Goal: Transaction & Acquisition: Purchase product/service

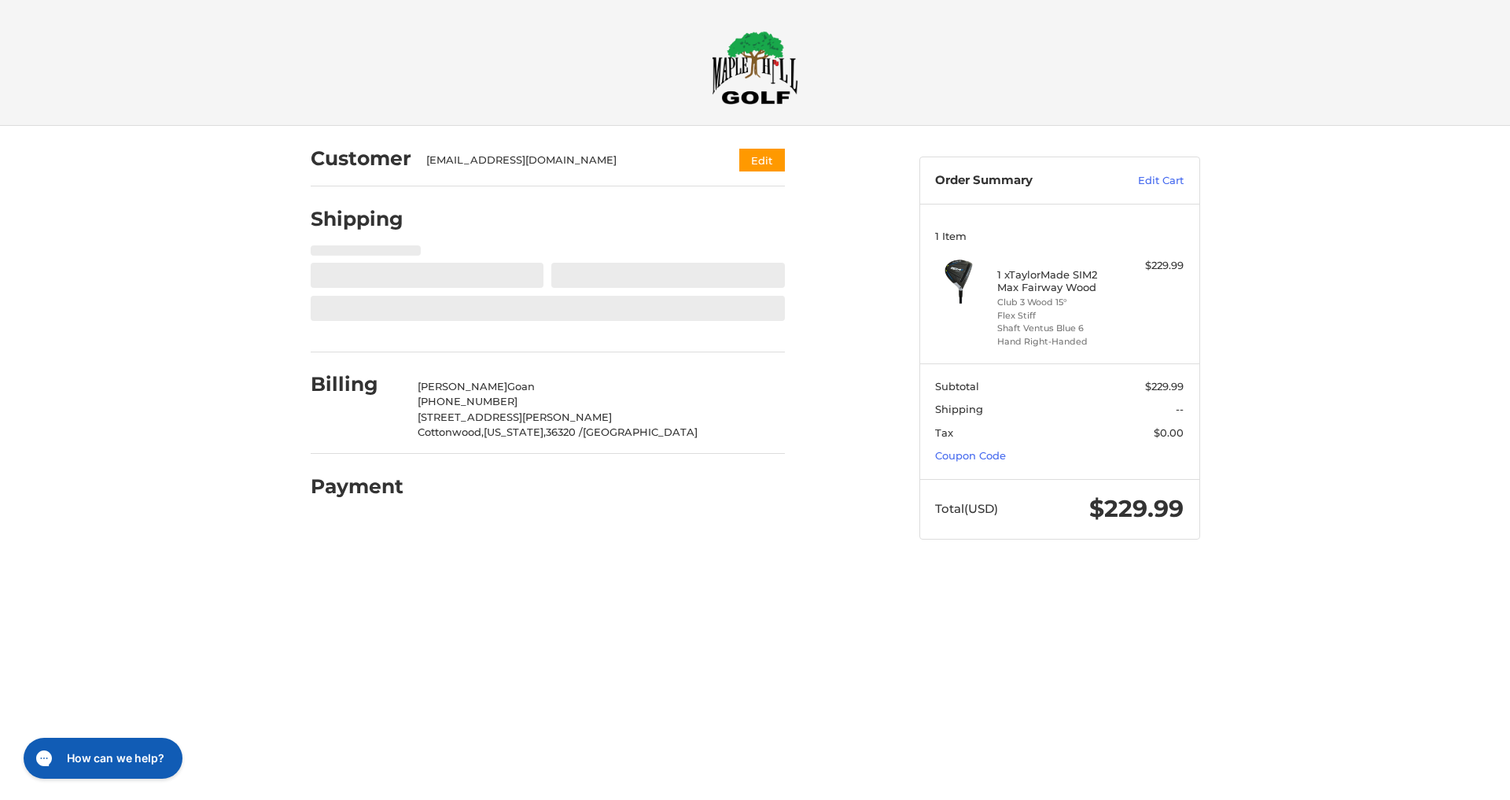
select select "**"
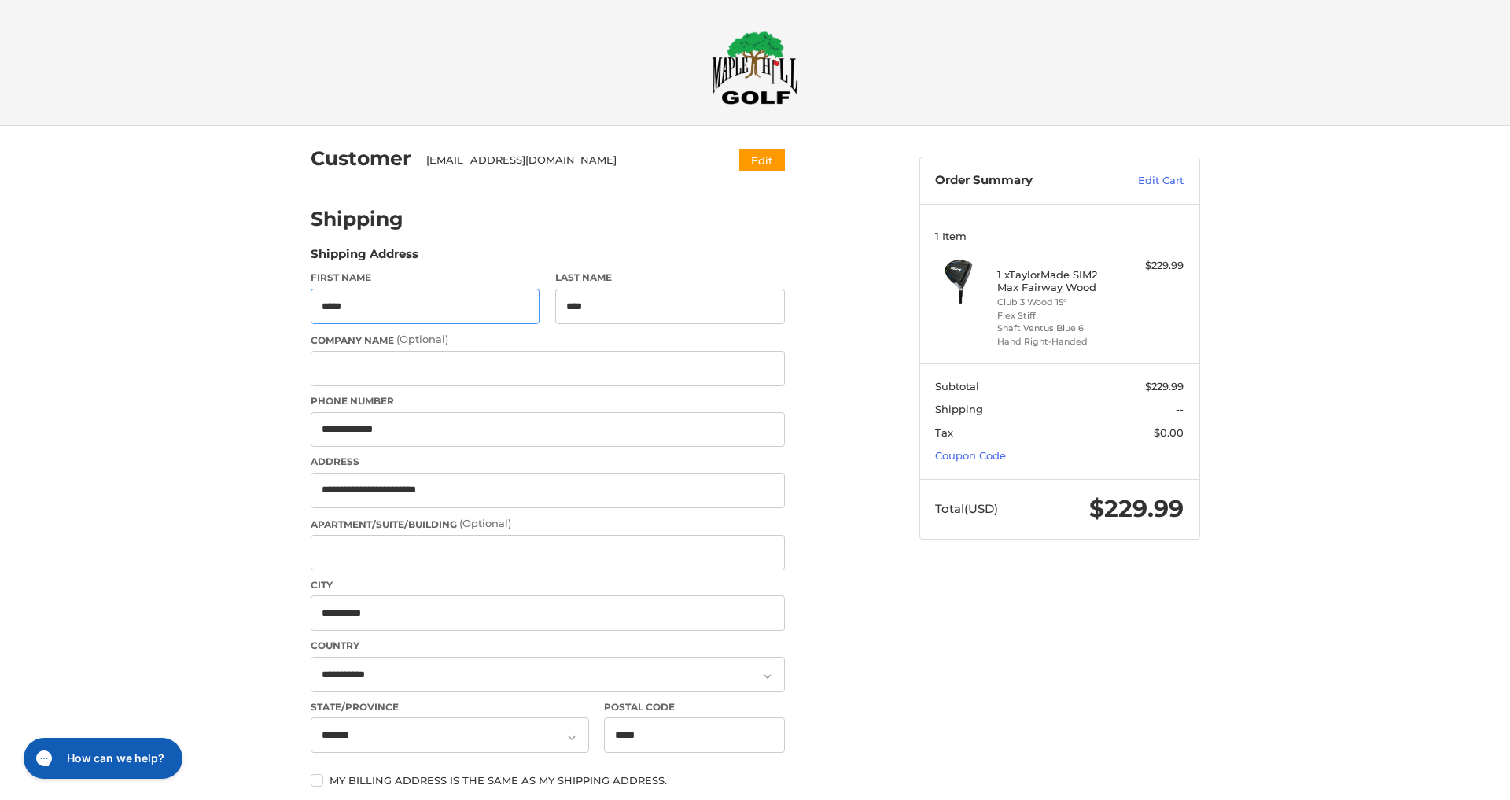
type input "**********"
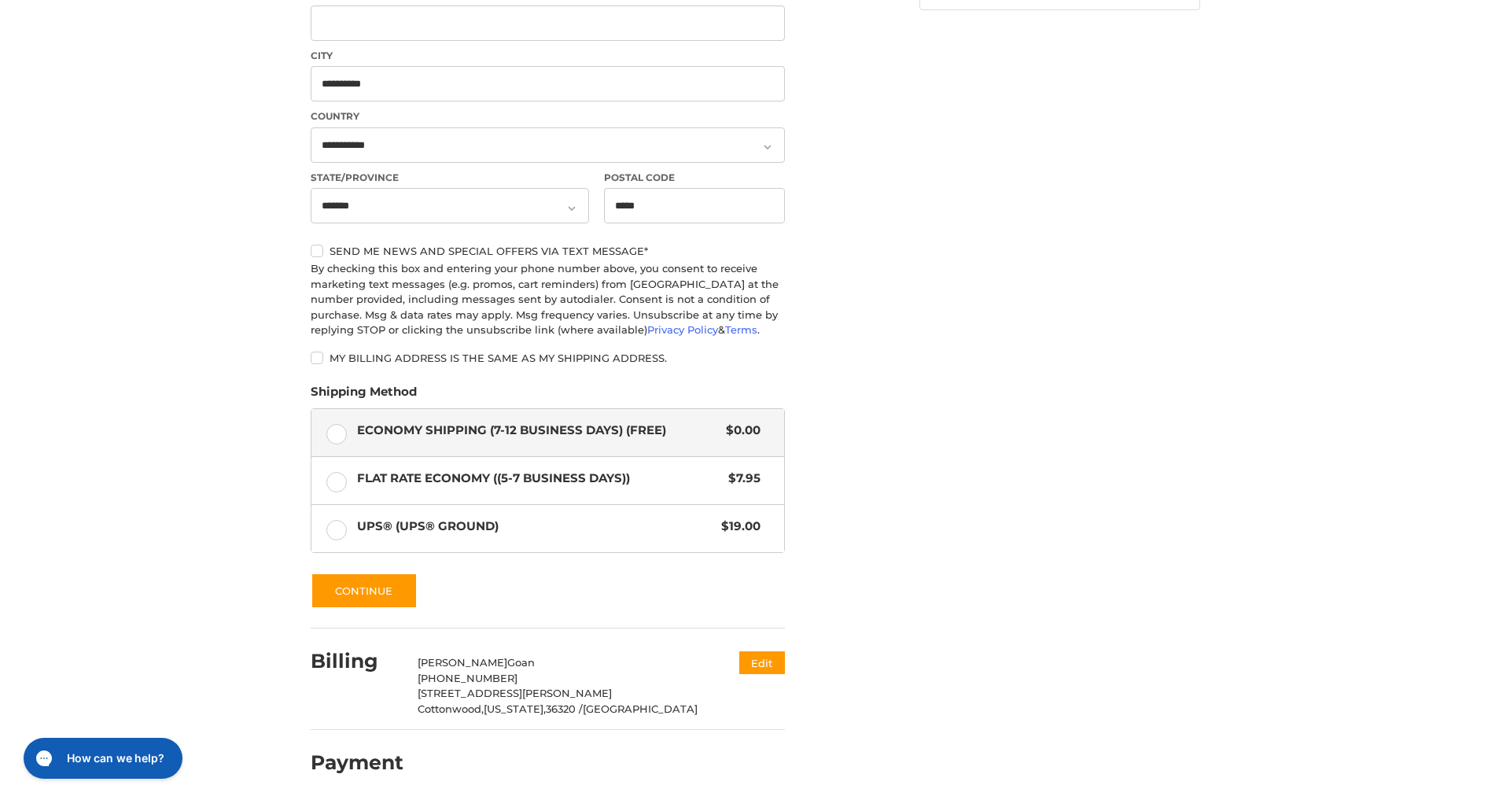
scroll to position [528, 0]
click at [337, 476] on label "Flat Rate Economy ((5-7 Business Days)) $7.95" at bounding box center [547, 481] width 473 height 47
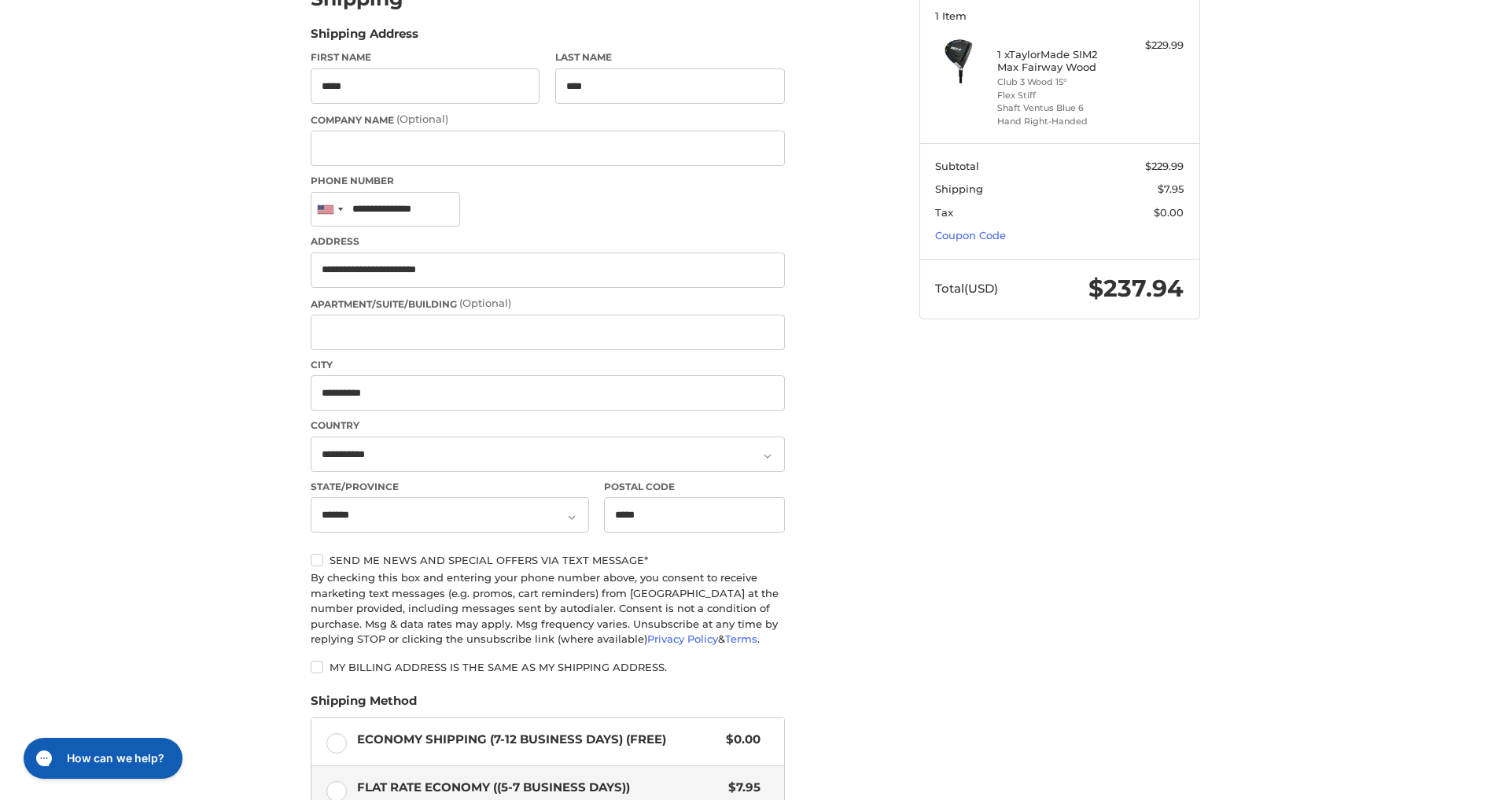
scroll to position [220, 0]
click at [318, 560] on label "Send me news and special offers via text message*" at bounding box center [548, 560] width 474 height 13
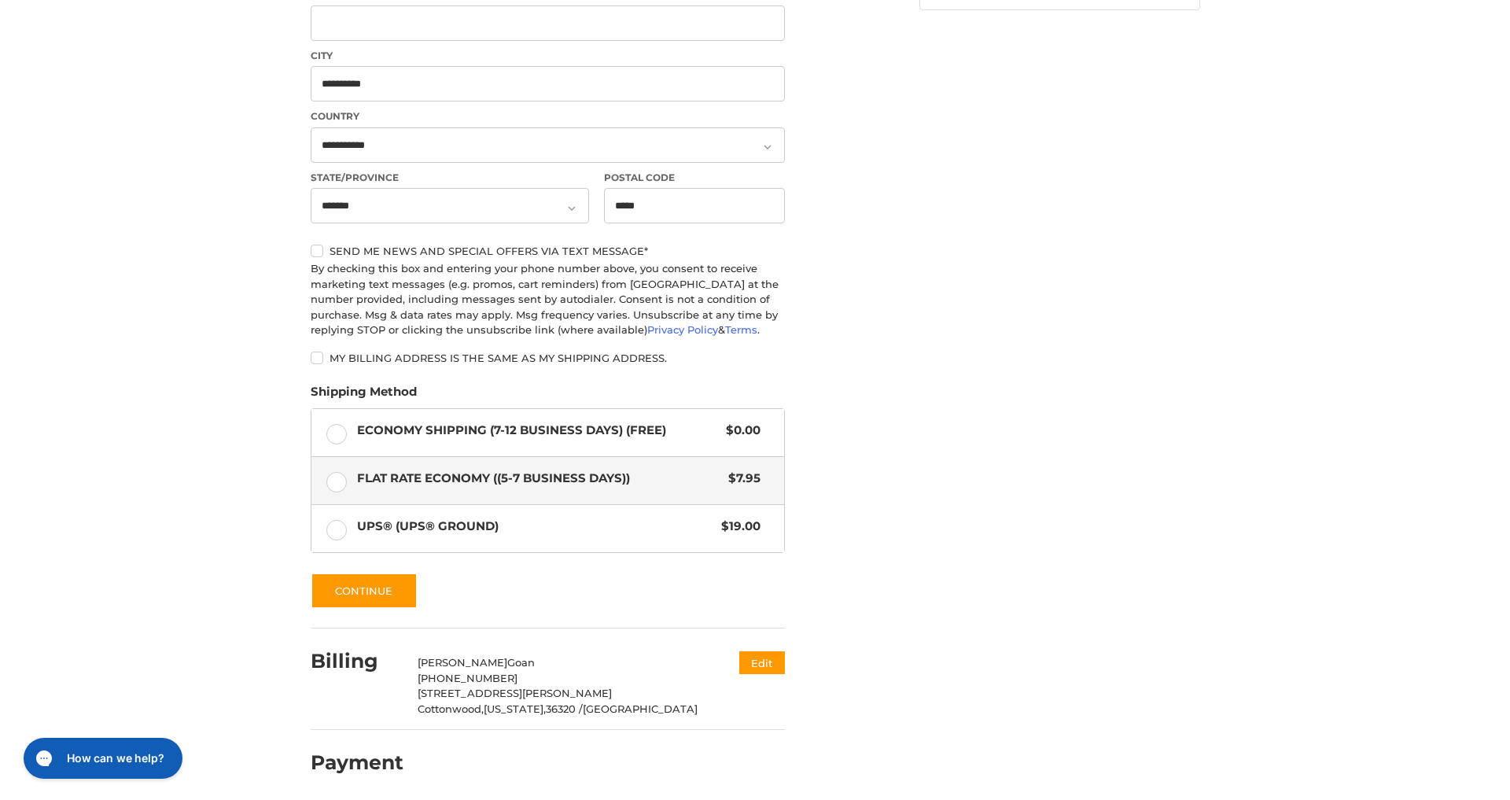
scroll to position [528, 0]
click at [362, 591] on button "Continue" at bounding box center [364, 591] width 107 height 36
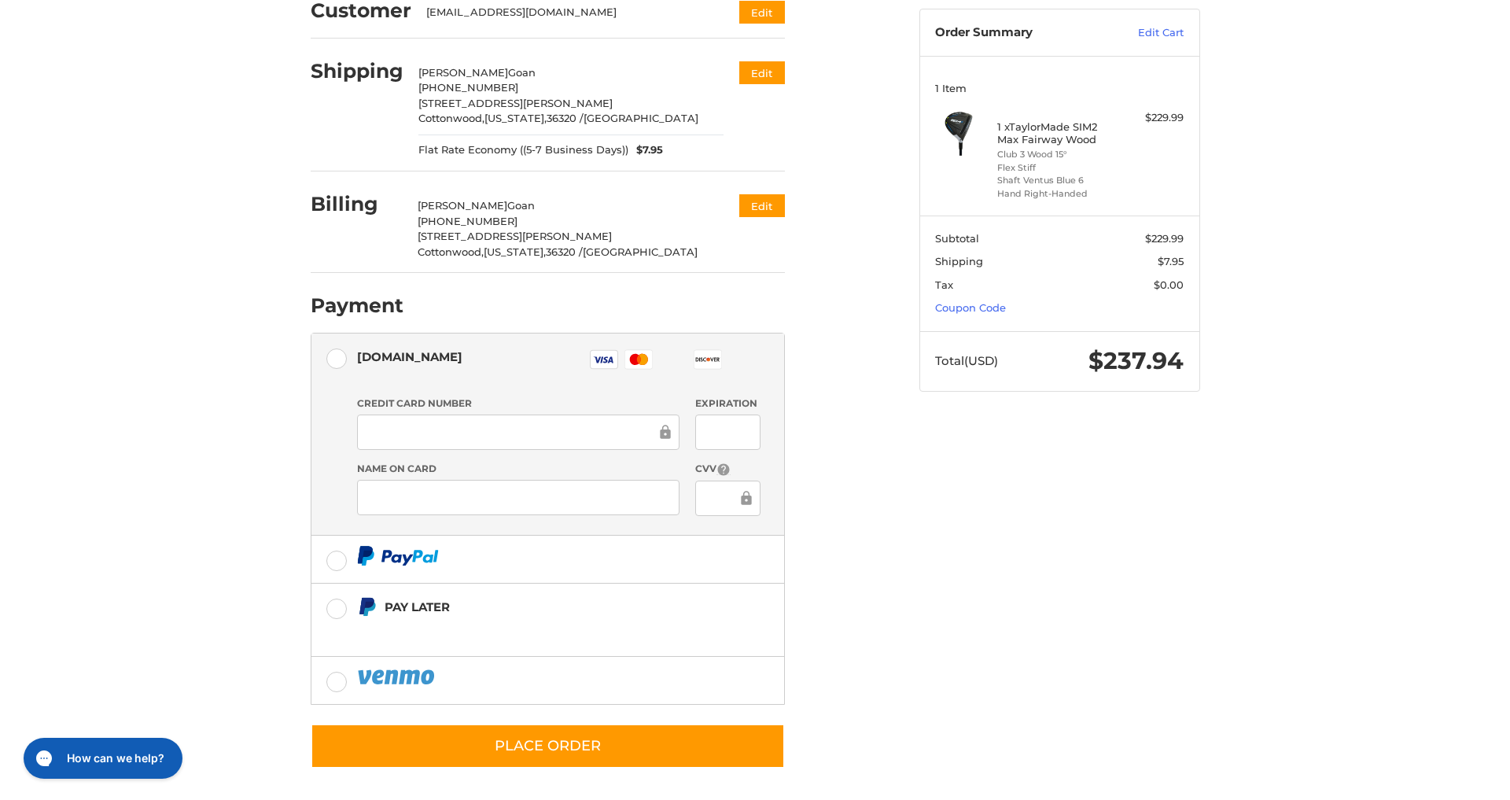
scroll to position [147, 0]
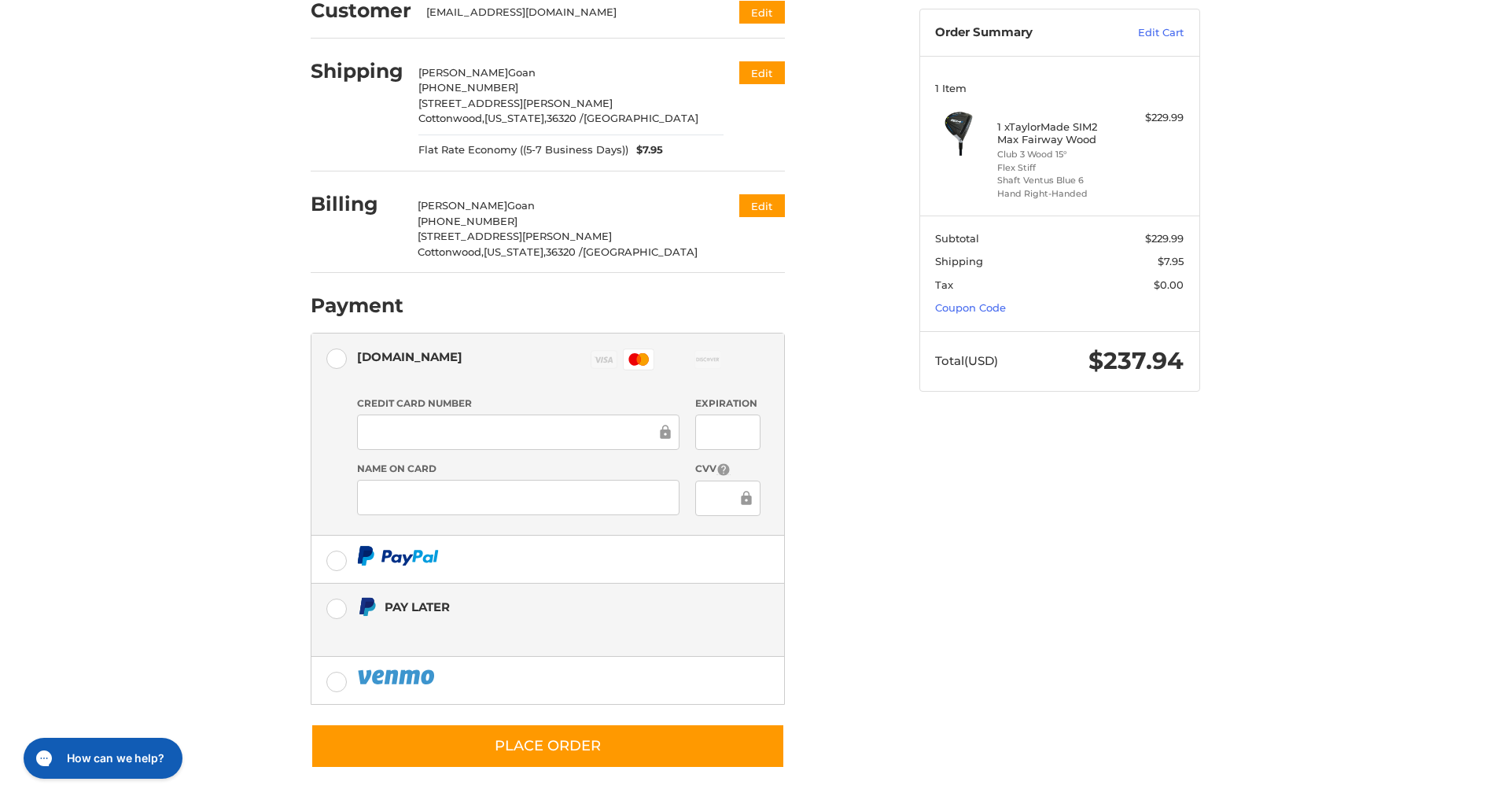
scroll to position [147, 0]
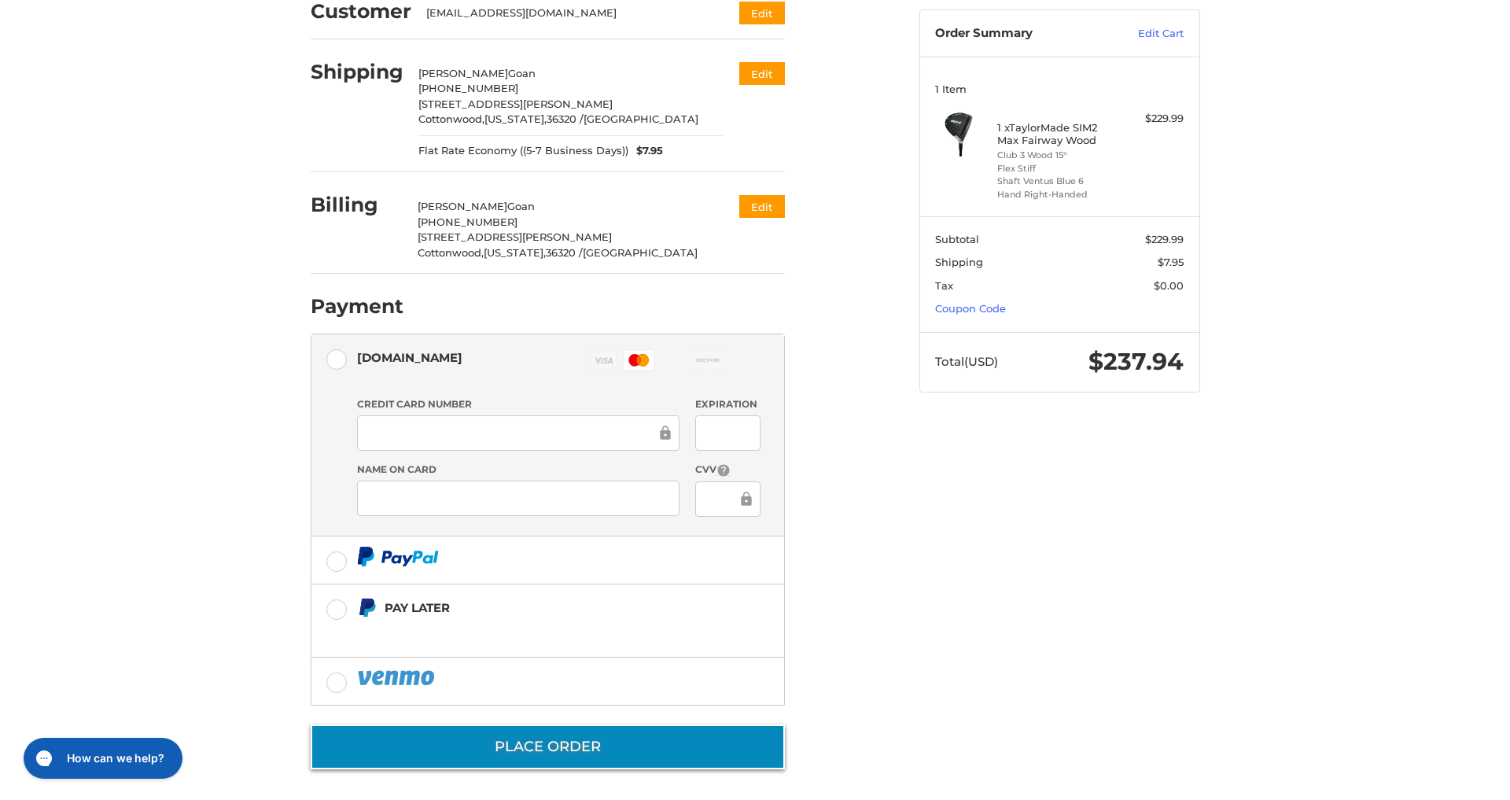
click at [563, 742] on button "Place Order" at bounding box center [548, 746] width 474 height 45
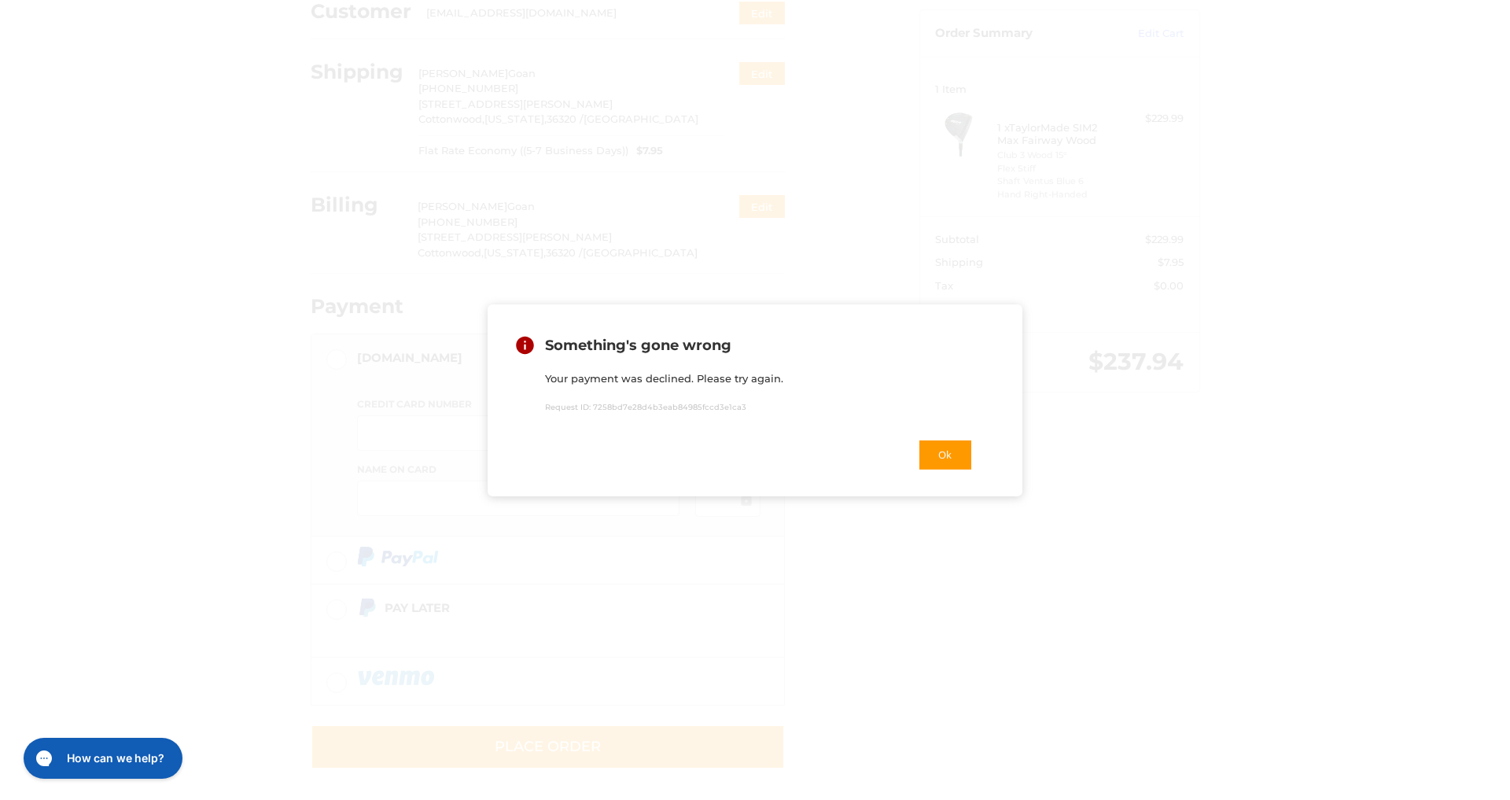
click at [944, 460] on button "Ok" at bounding box center [945, 455] width 55 height 32
